Goal: Information Seeking & Learning: Learn about a topic

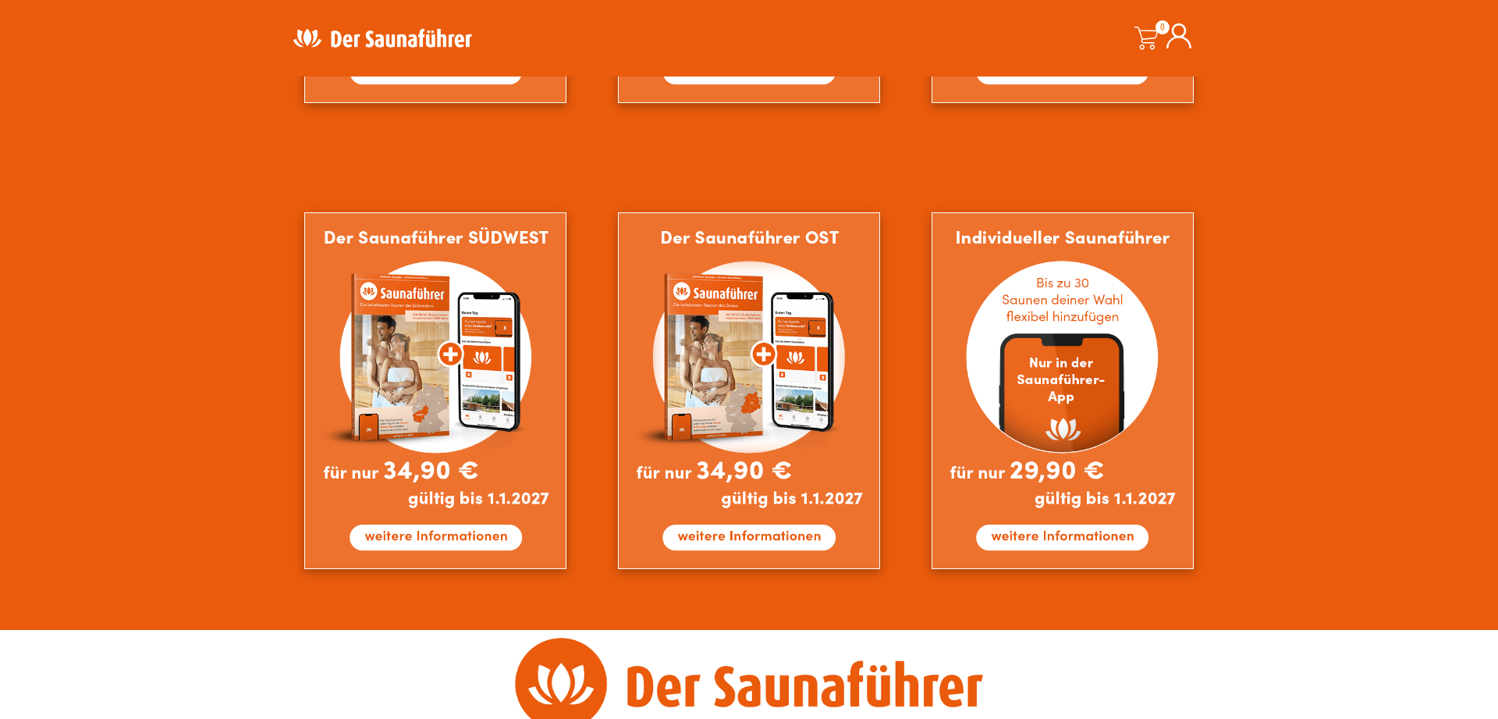
scroll to position [1276, 0]
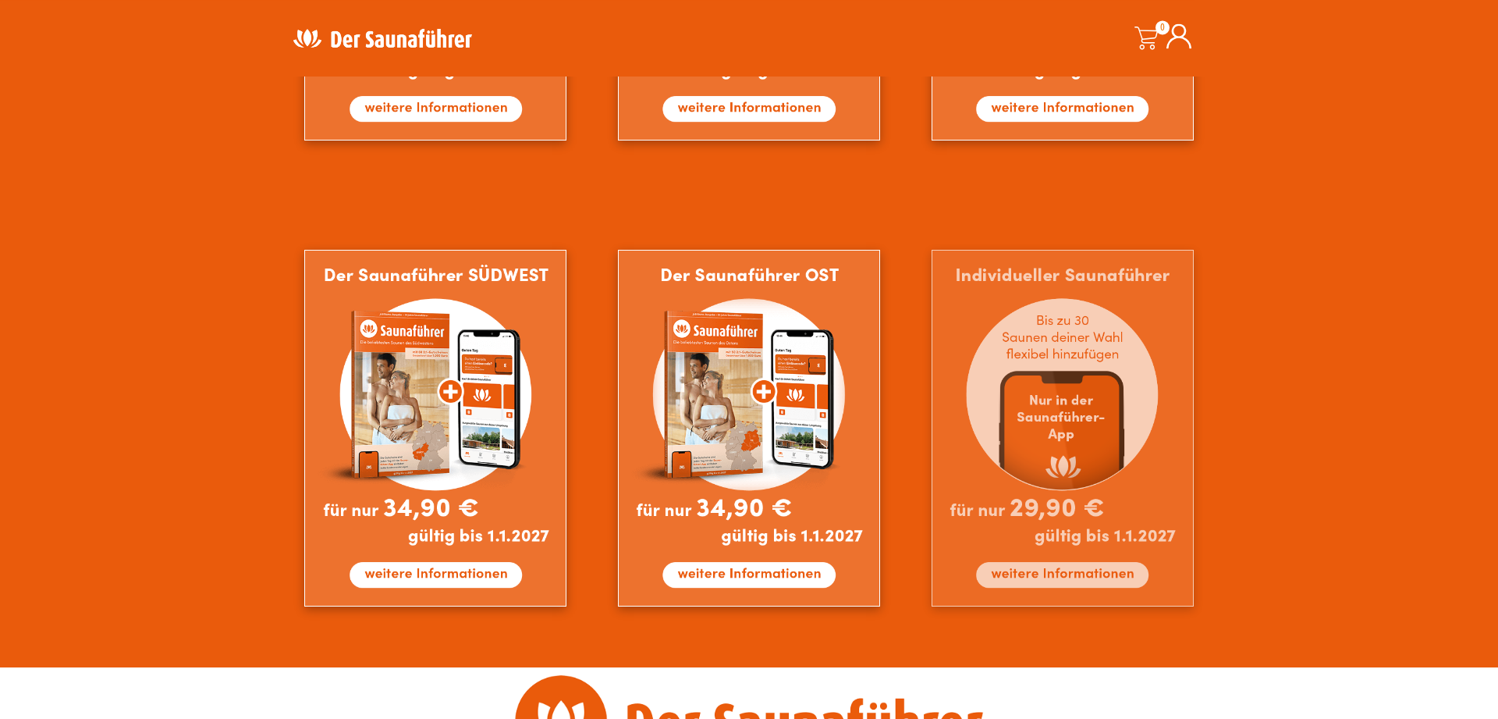
click at [1052, 421] on img at bounding box center [1063, 428] width 262 height 357
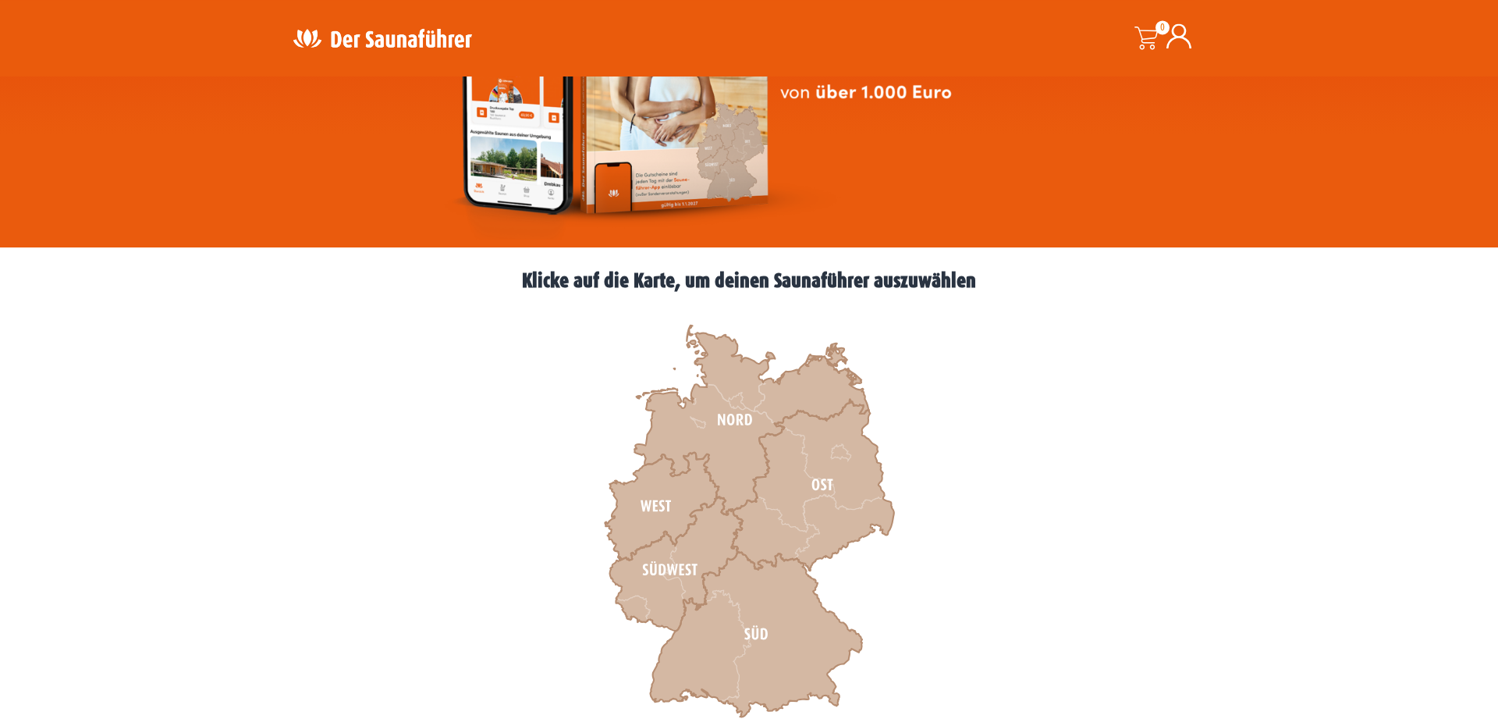
scroll to position [260, 0]
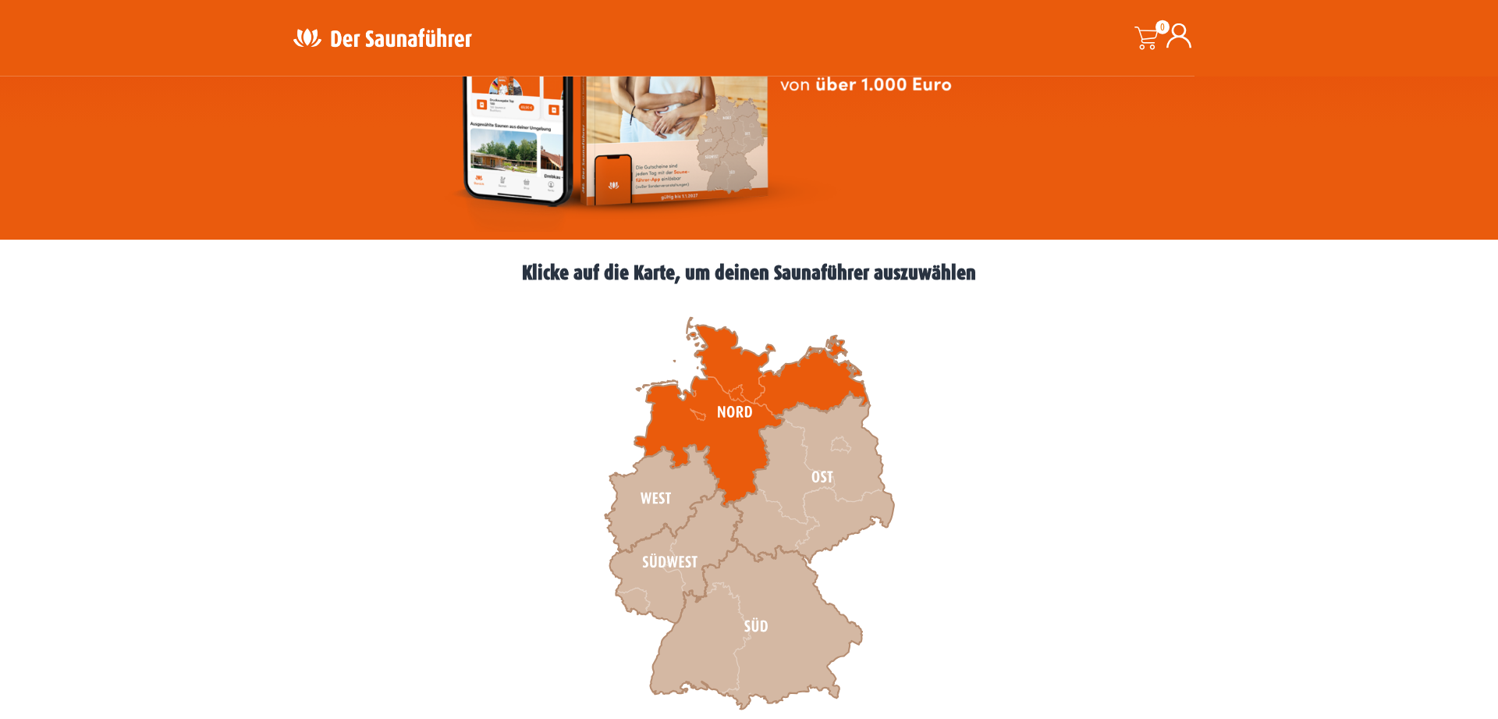
click at [672, 419] on icon at bounding box center [751, 413] width 234 height 190
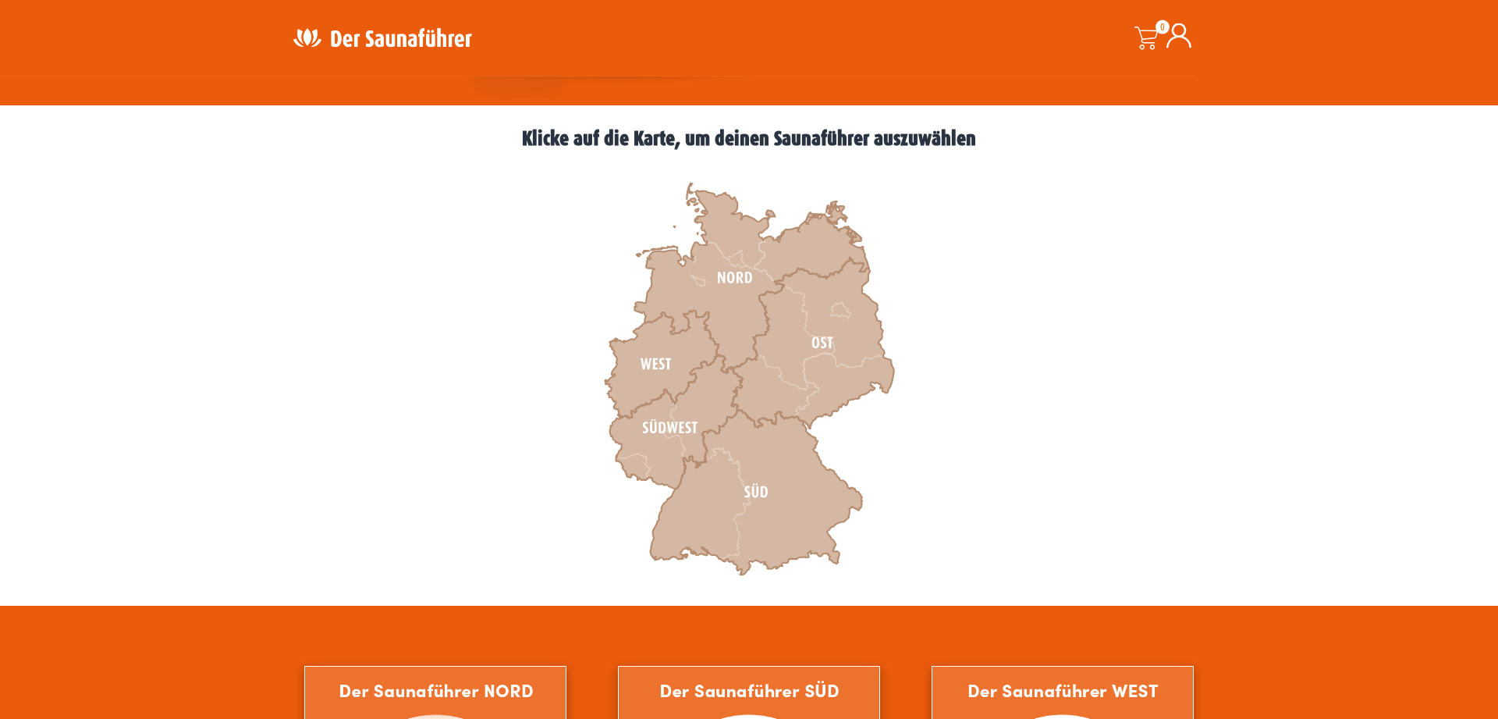
scroll to position [381, 0]
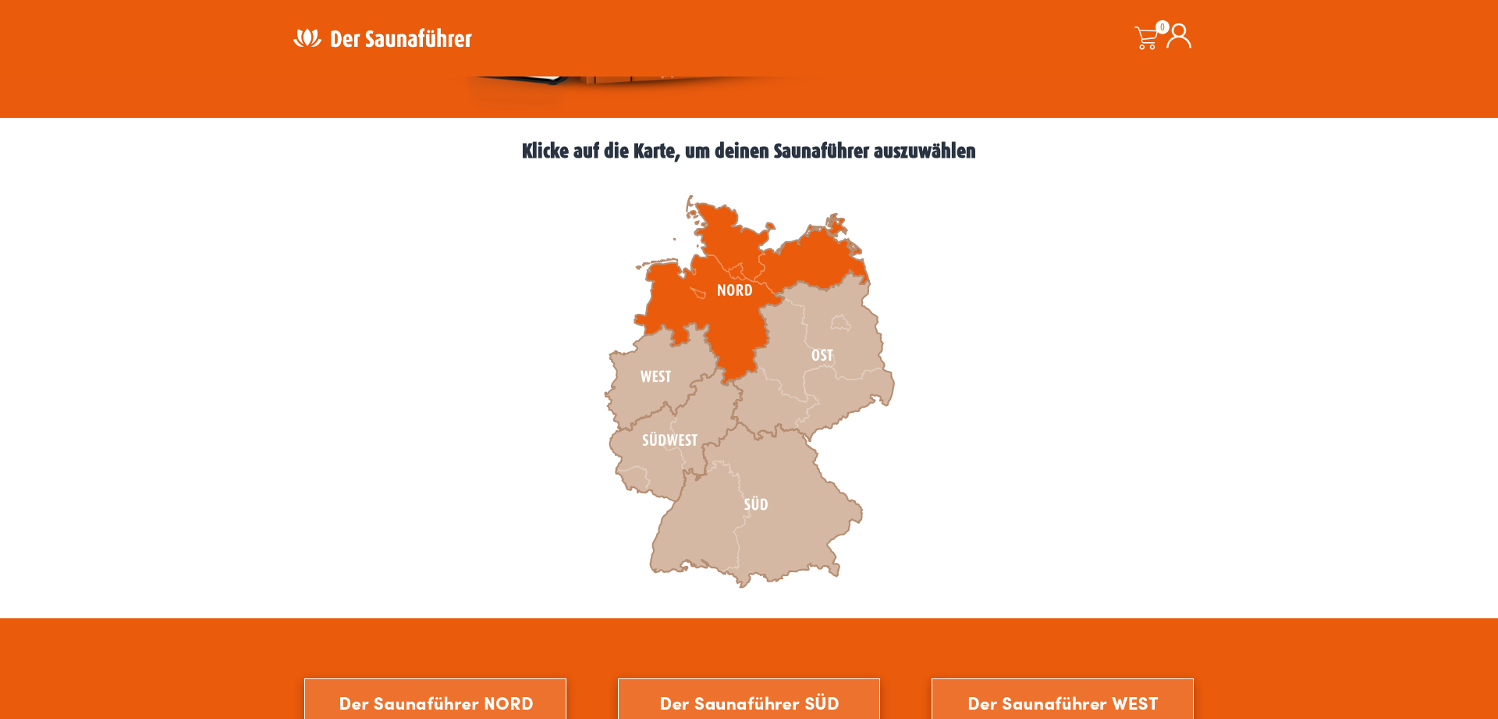
click at [692, 297] on icon at bounding box center [751, 291] width 234 height 190
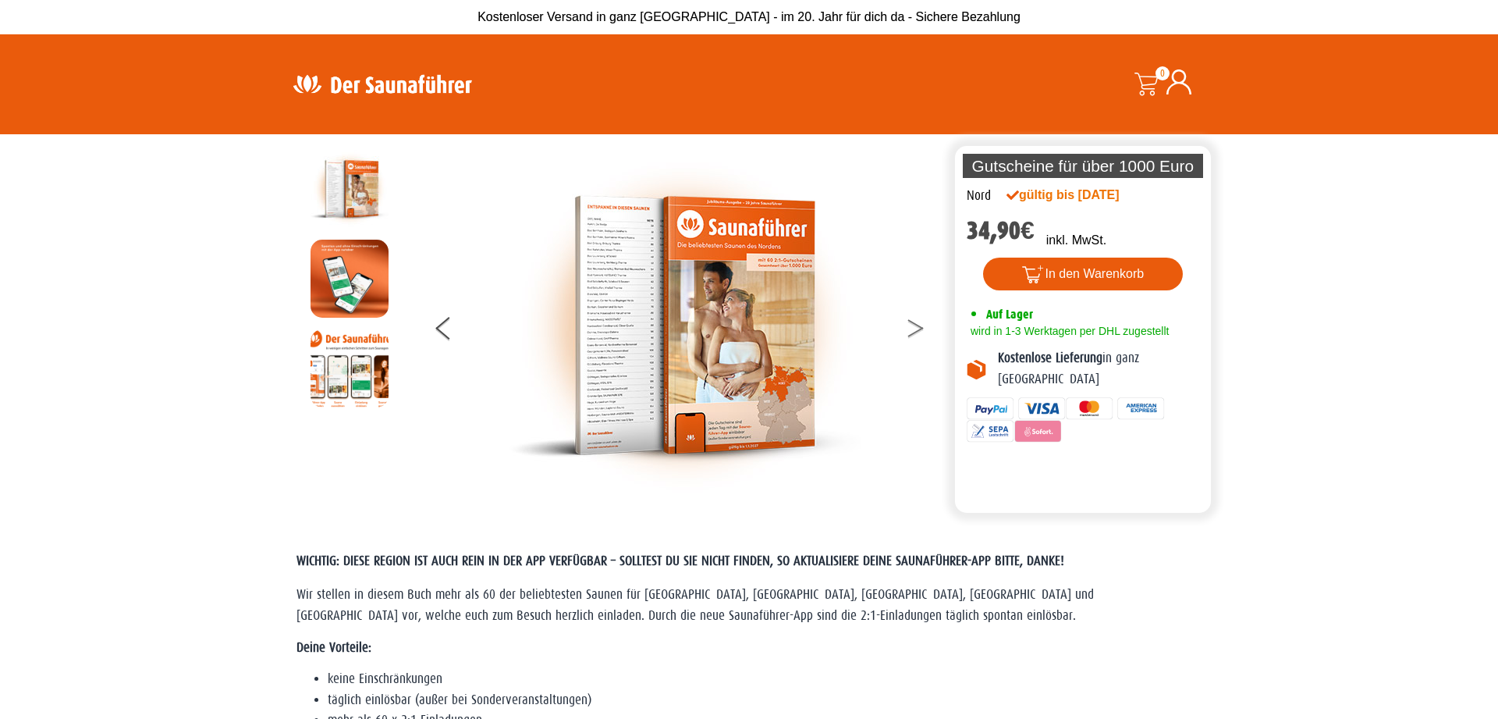
click at [919, 331] on icon at bounding box center [915, 332] width 16 height 10
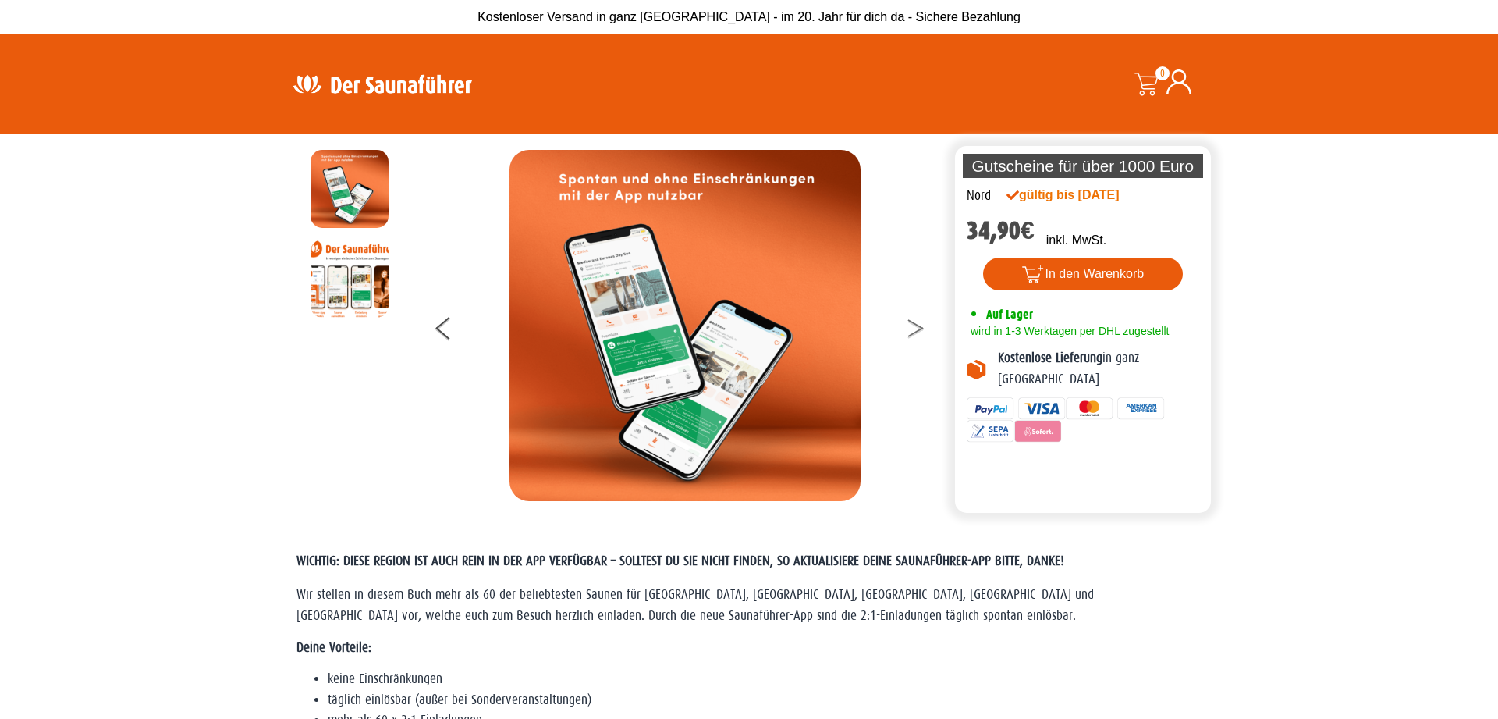
click at [919, 331] on icon at bounding box center [915, 332] width 16 height 10
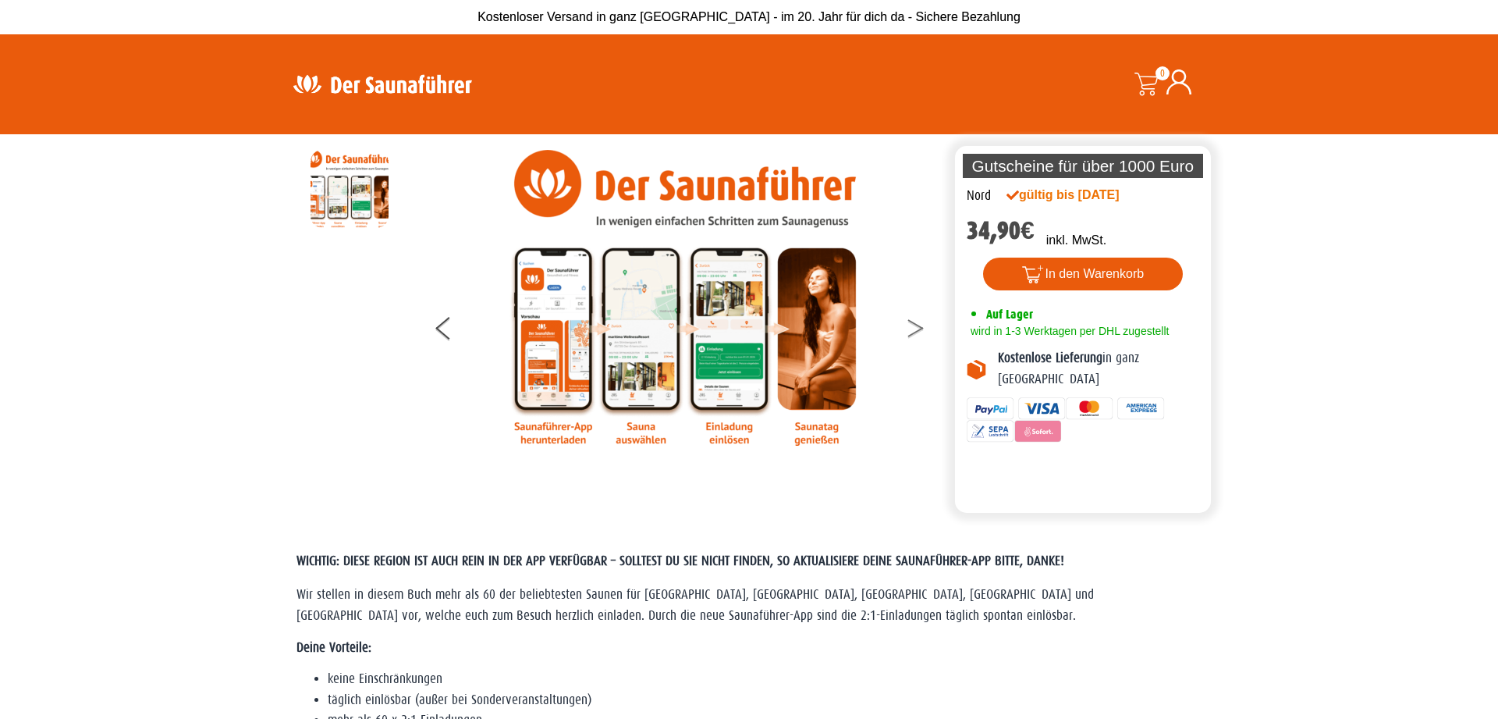
click at [919, 331] on icon at bounding box center [915, 332] width 16 height 10
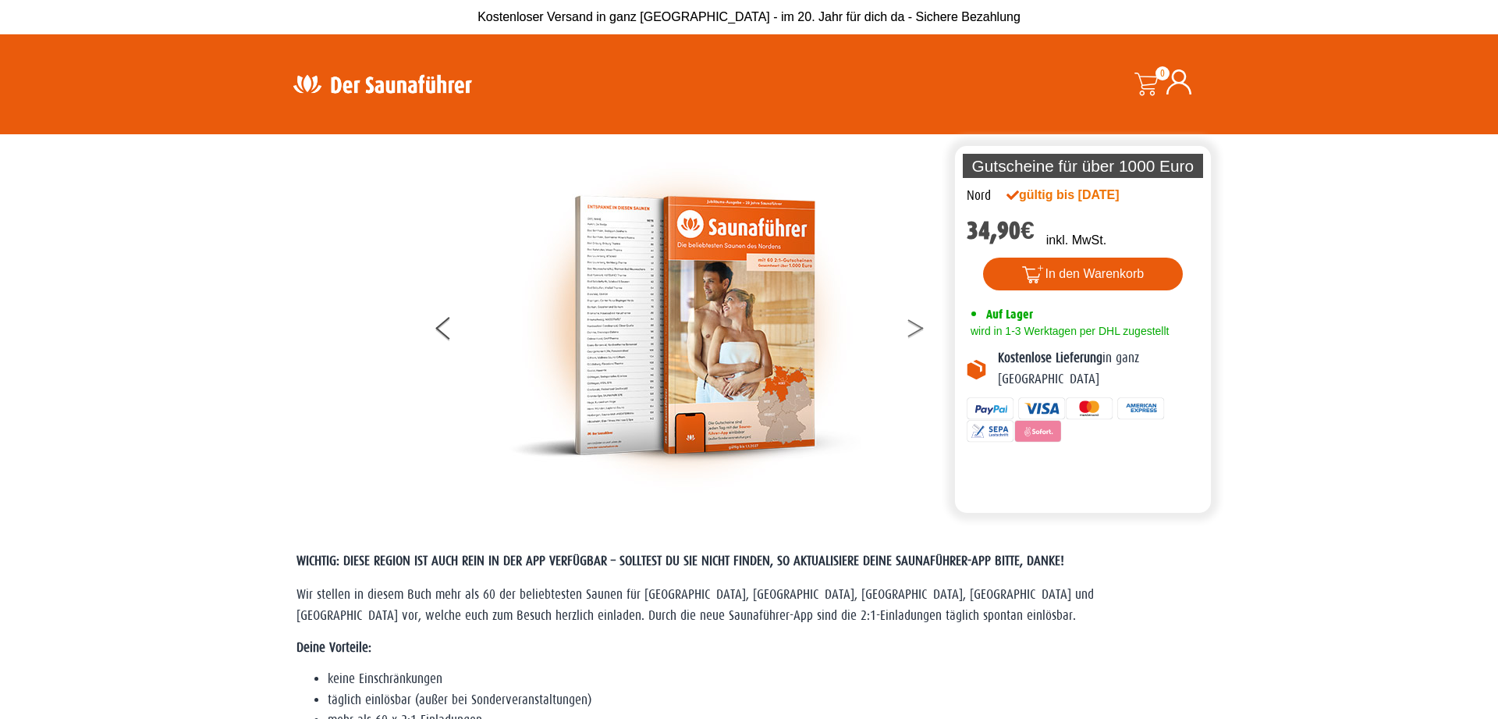
click at [919, 331] on icon at bounding box center [915, 332] width 16 height 10
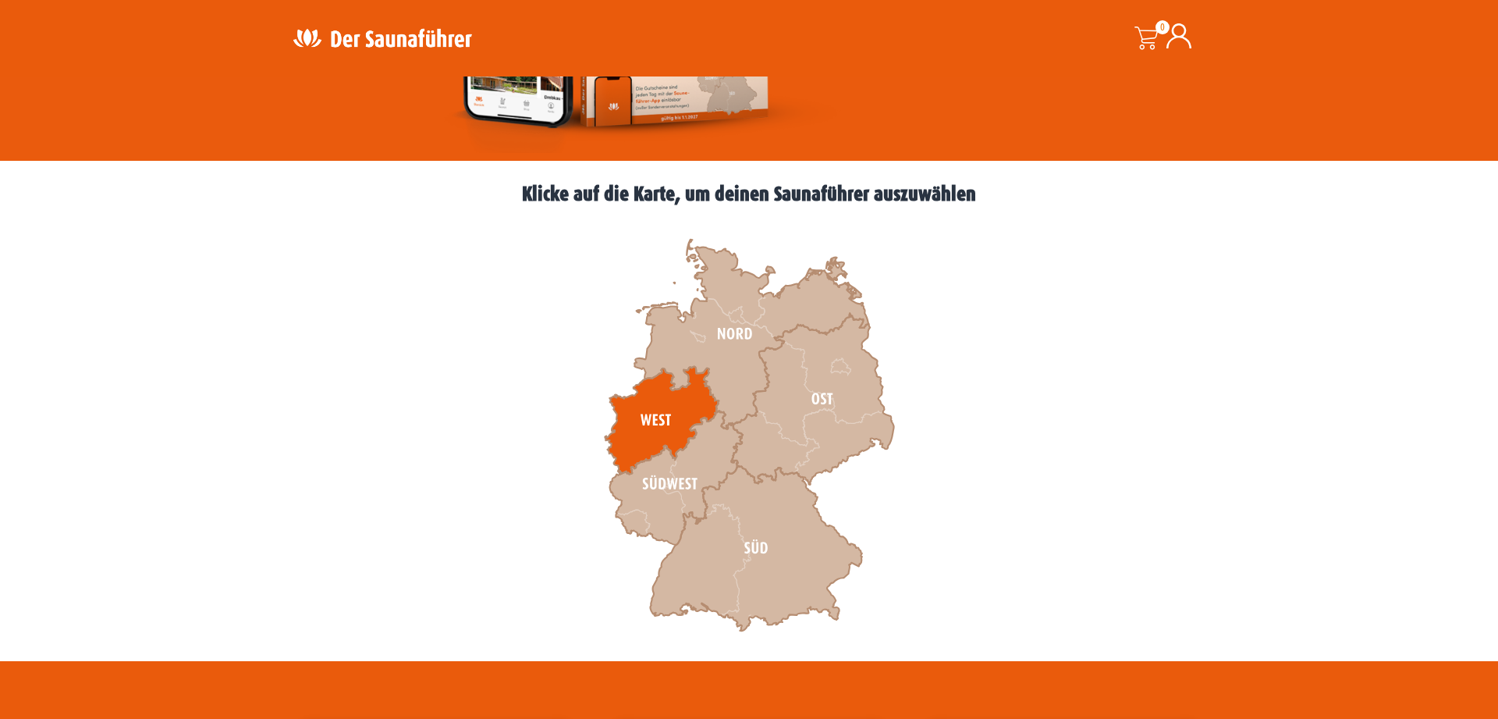
scroll to position [381, 0]
click at [648, 413] on icon at bounding box center [662, 420] width 114 height 108
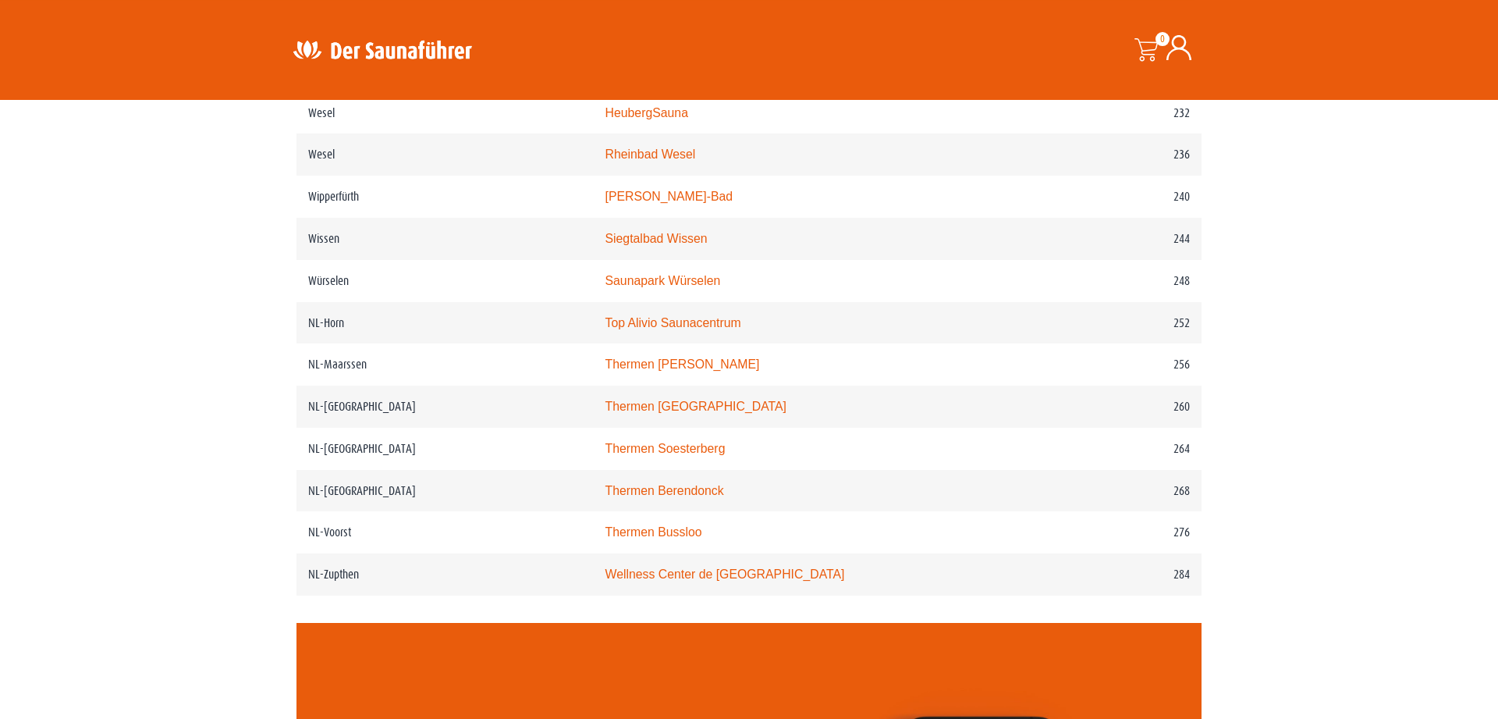
scroll to position [3044, 0]
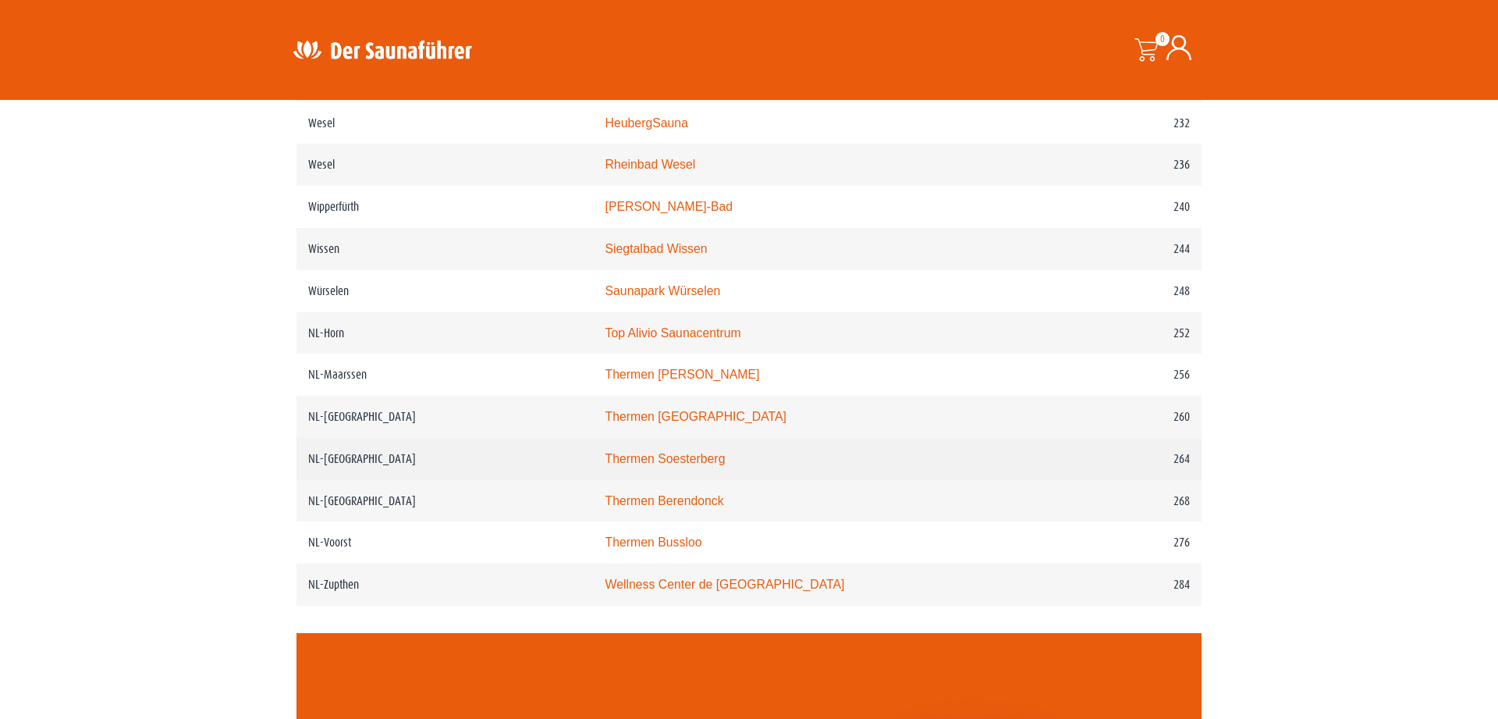
click at [715, 465] on link "Thermen Soesterberg" at bounding box center [665, 458] width 120 height 13
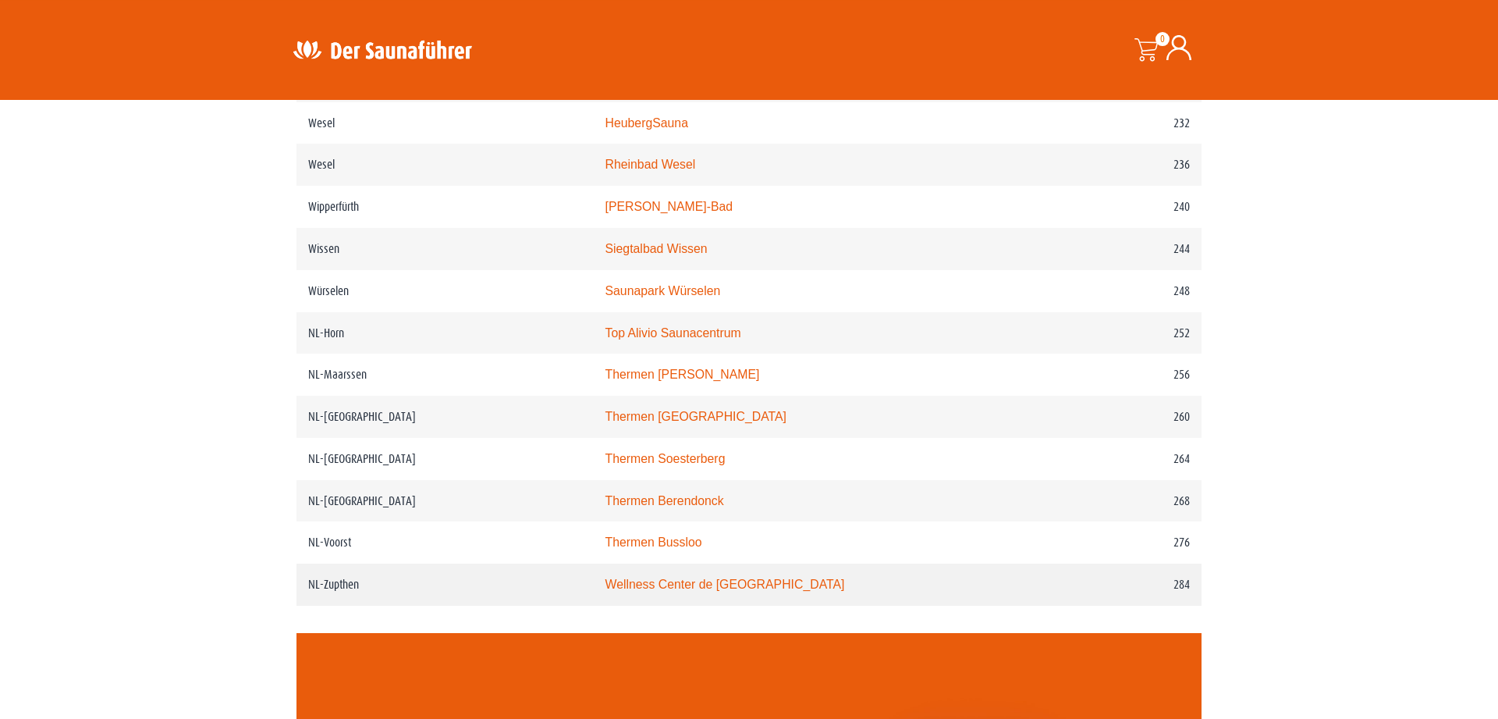
click at [715, 591] on link "Wellness Center de [GEOGRAPHIC_DATA]" at bounding box center [725, 583] width 240 height 13
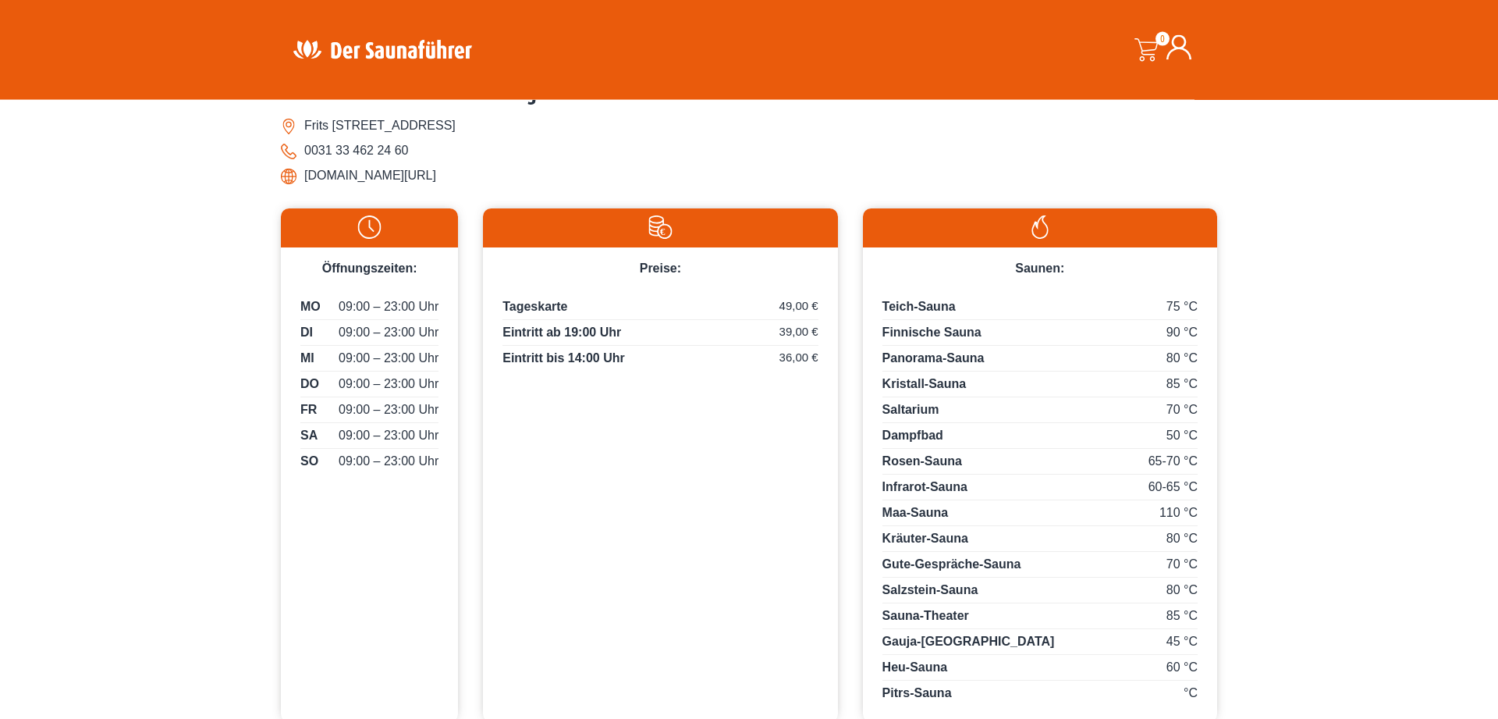
scroll to position [704, 0]
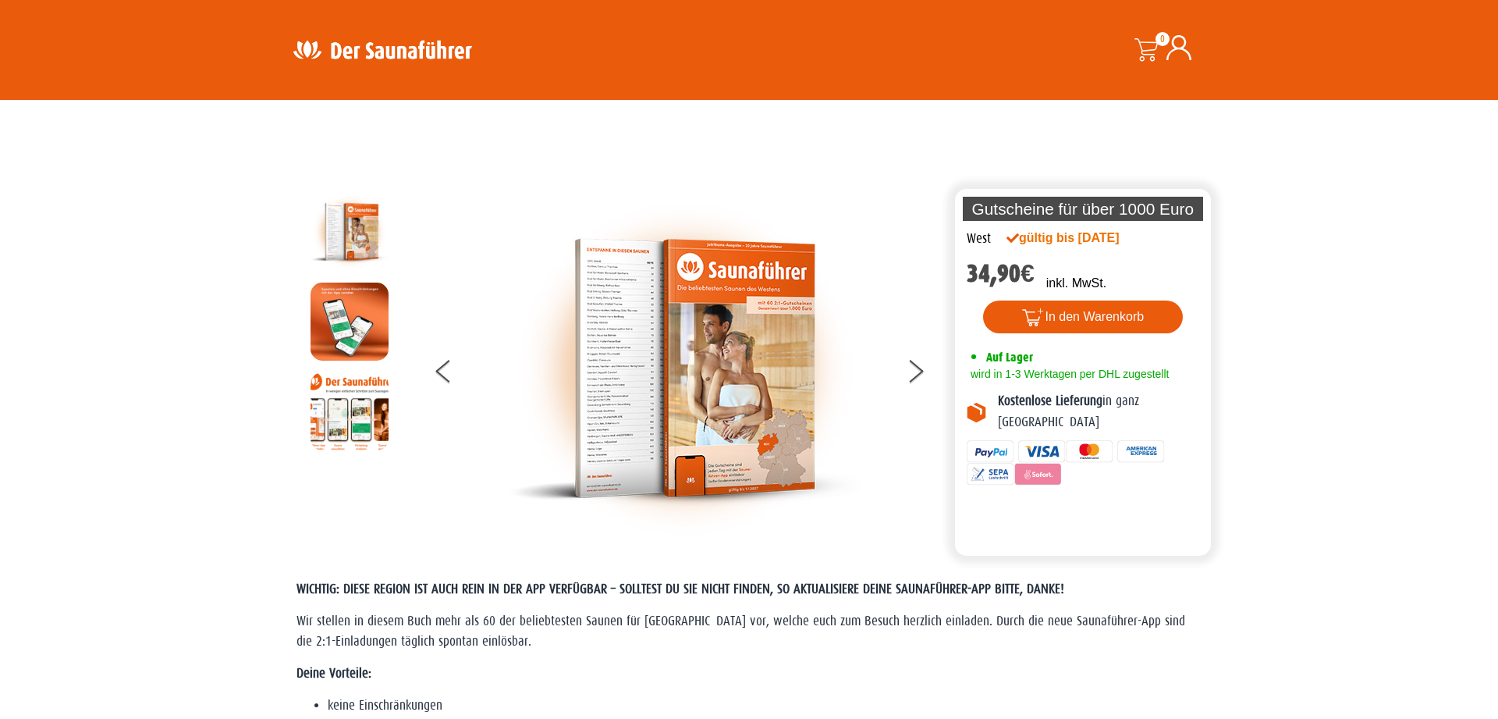
scroll to position [3043, 0]
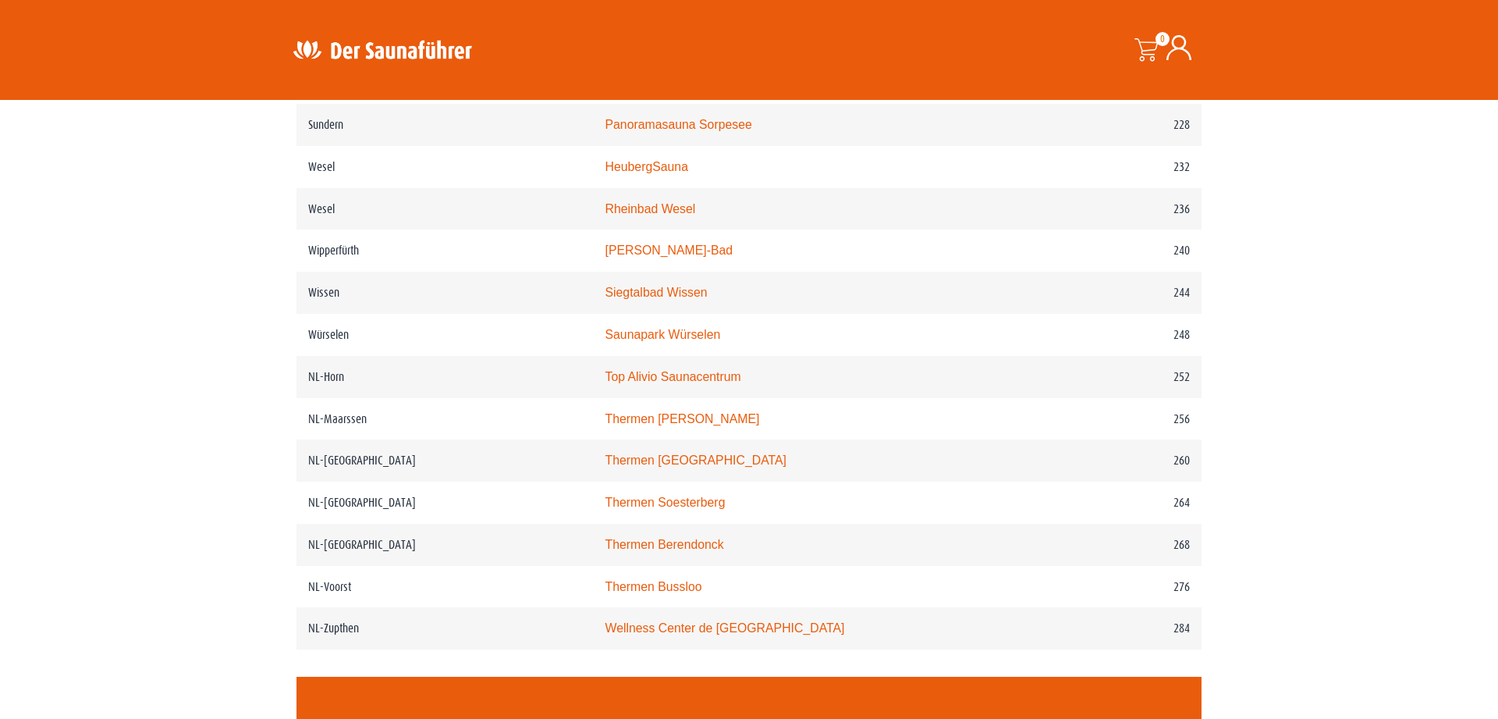
click at [671, 593] on link "Thermen Bussloo" at bounding box center [653, 586] width 97 height 13
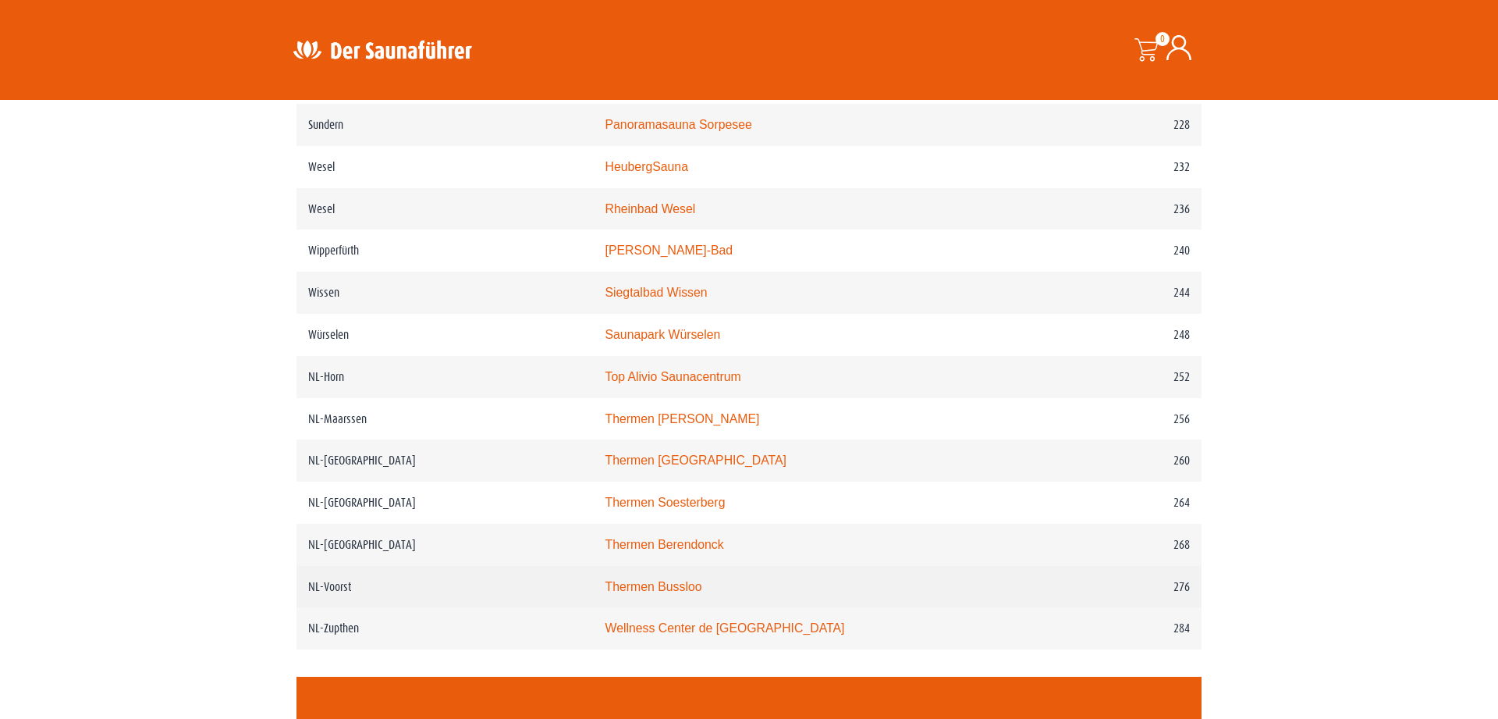
click at [678, 593] on link "Thermen Bussloo" at bounding box center [653, 586] width 97 height 13
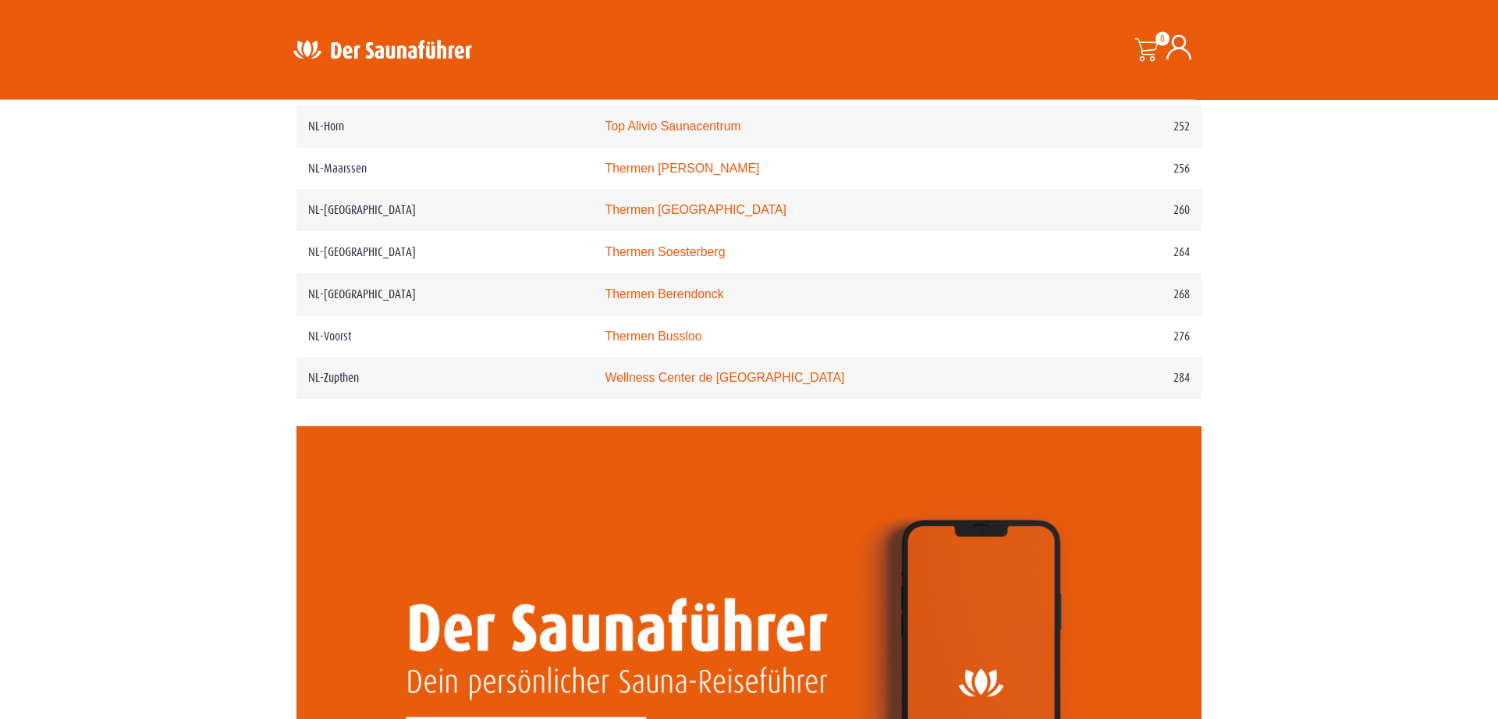
scroll to position [3289, 0]
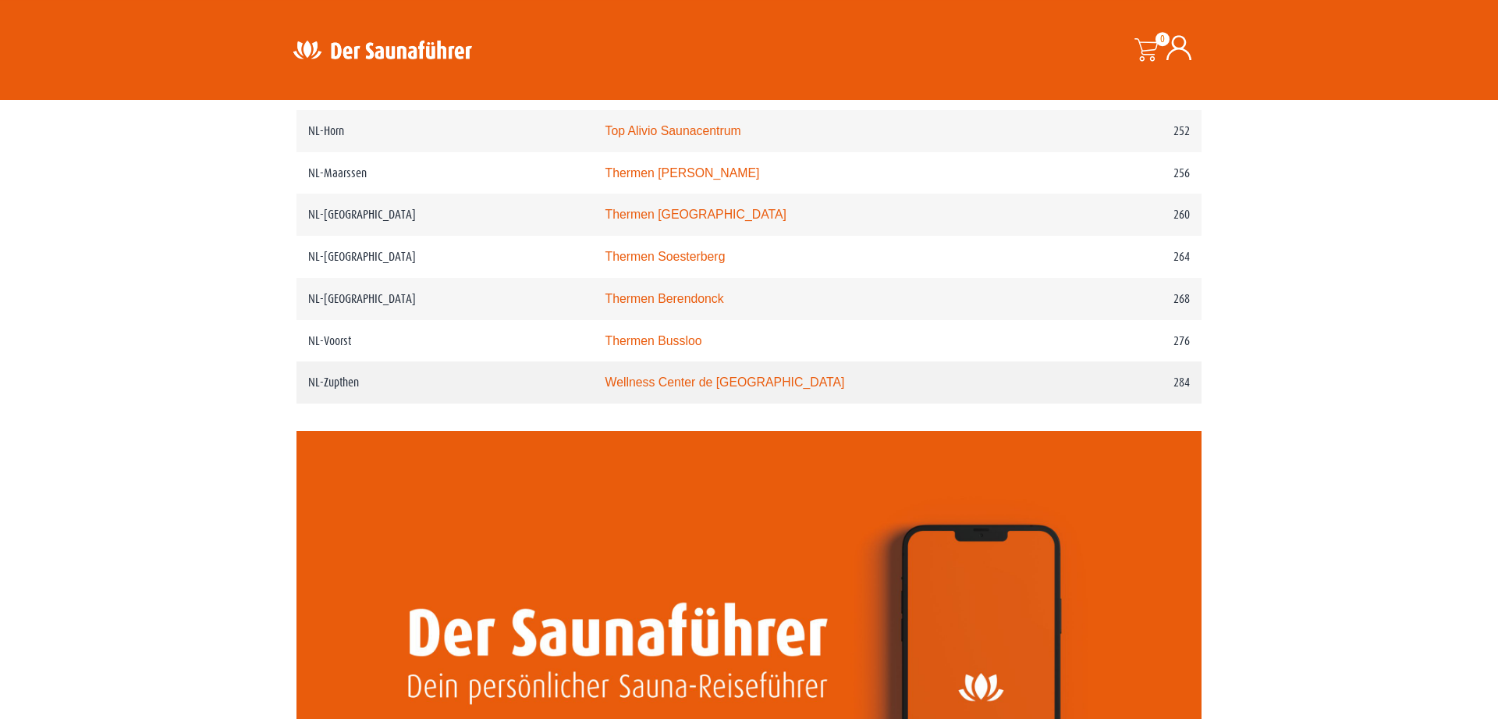
click at [758, 389] on link "Wellness Center de [GEOGRAPHIC_DATA]" at bounding box center [725, 381] width 240 height 13
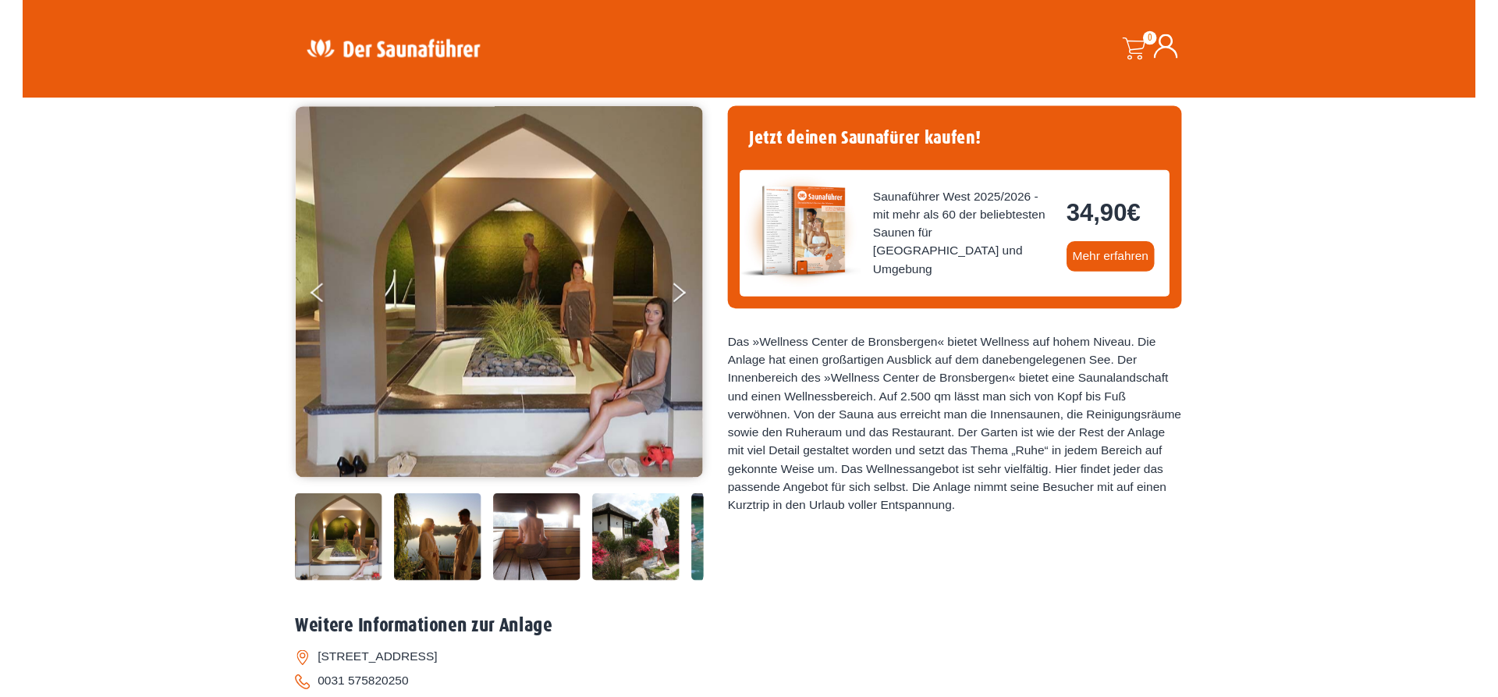
scroll to position [11, 0]
